Goal: Task Accomplishment & Management: Manage account settings

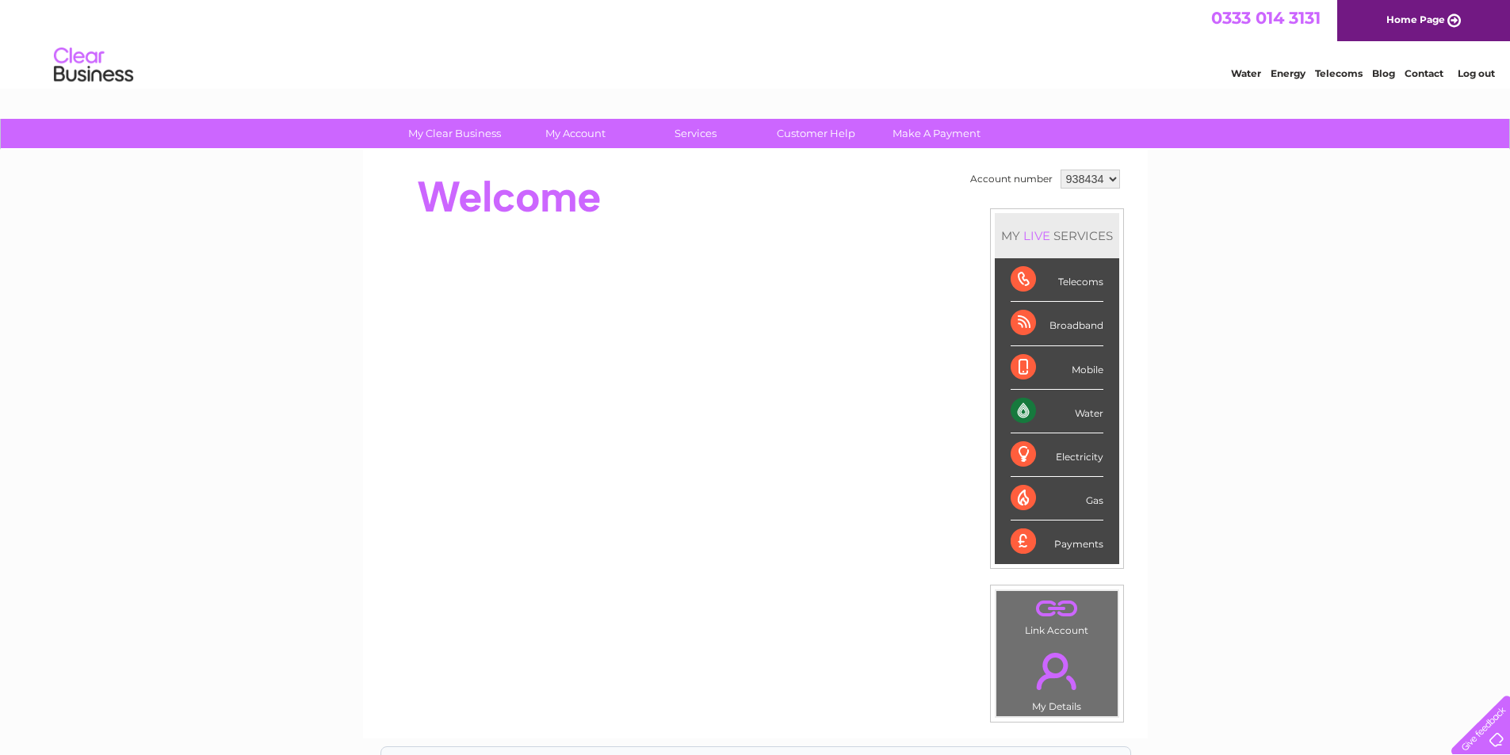
click at [1043, 407] on div "Water" at bounding box center [1056, 412] width 93 height 44
click at [1084, 408] on div "Water" at bounding box center [1056, 412] width 93 height 44
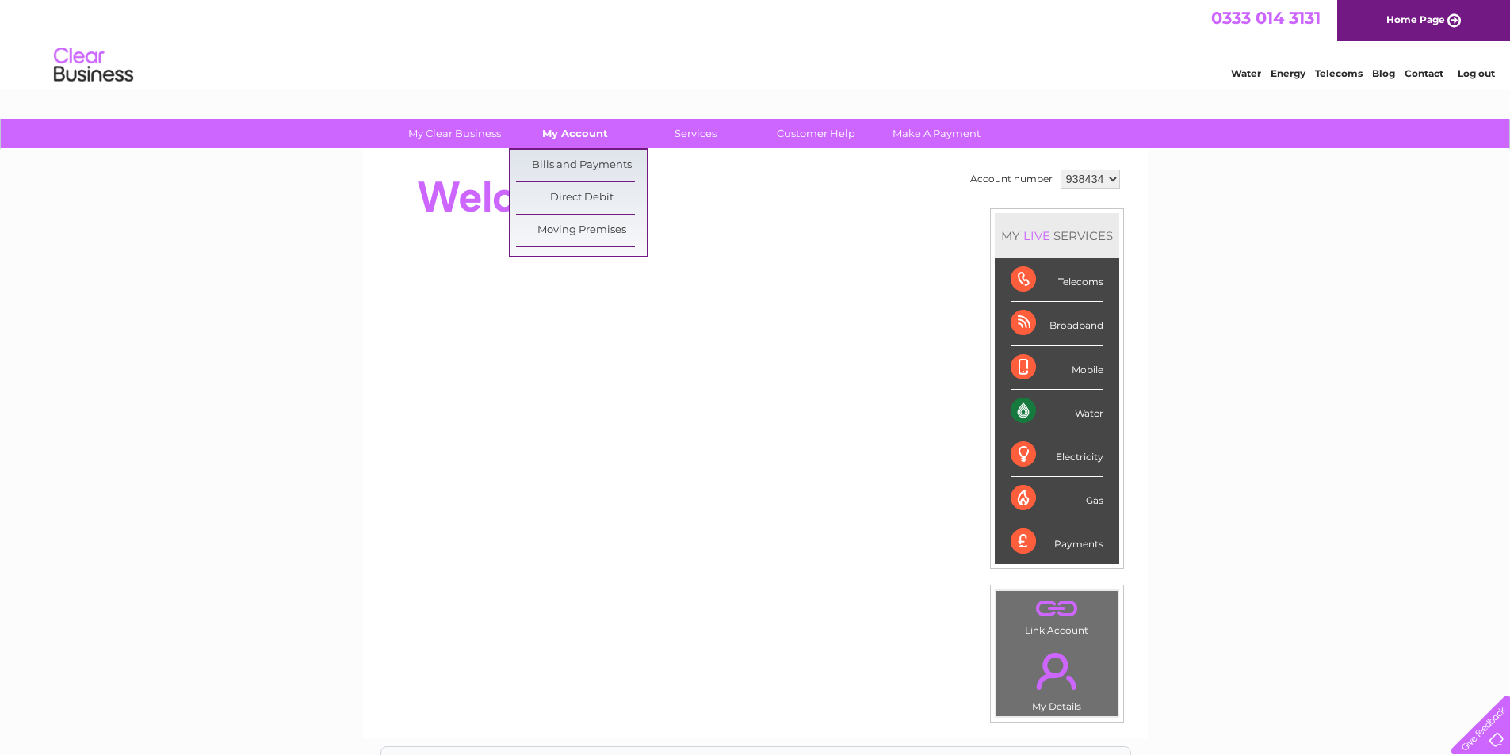
click at [567, 129] on link "My Account" at bounding box center [575, 133] width 131 height 29
click at [566, 157] on link "Bills and Payments" at bounding box center [581, 166] width 131 height 32
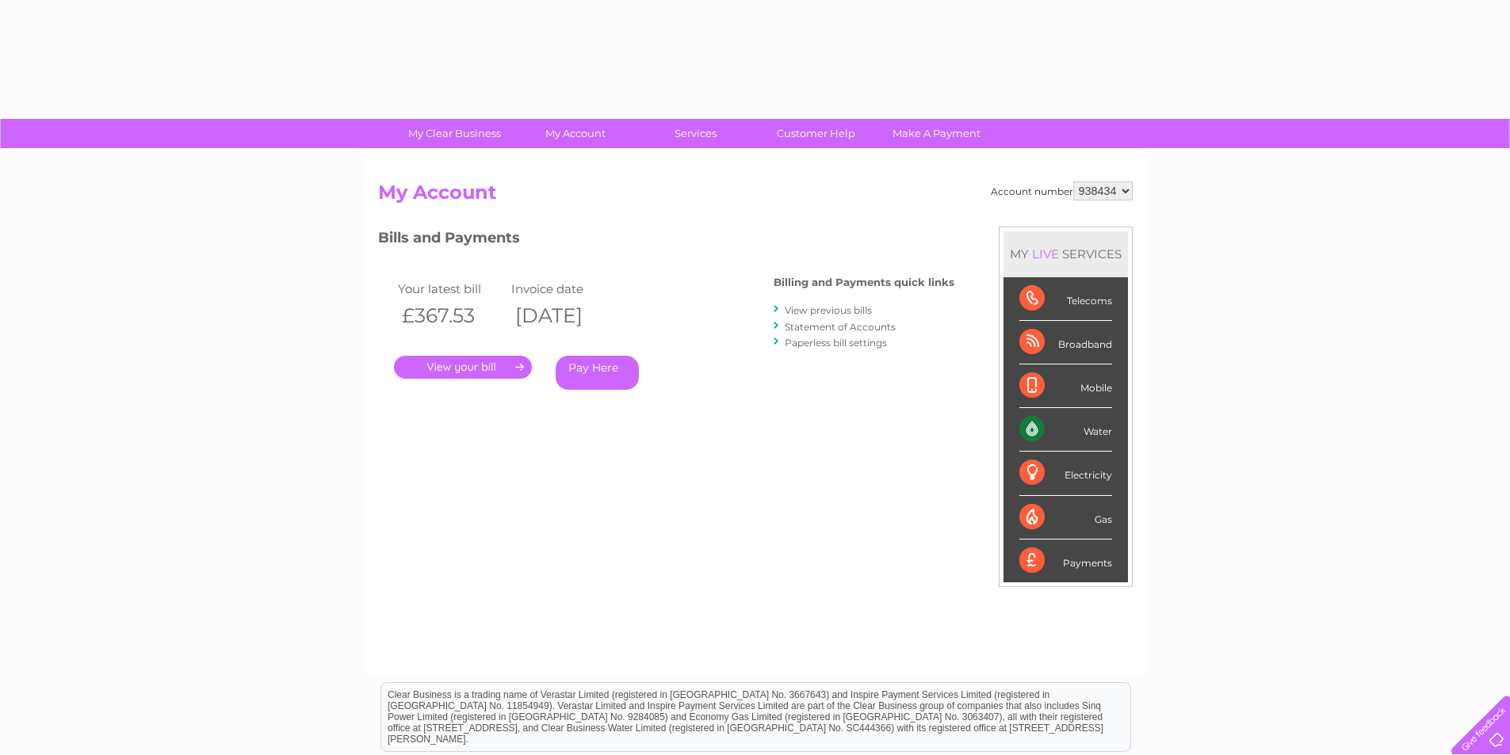
click at [485, 364] on link "." at bounding box center [463, 367] width 138 height 23
